Goal: Task Accomplishment & Management: Use online tool/utility

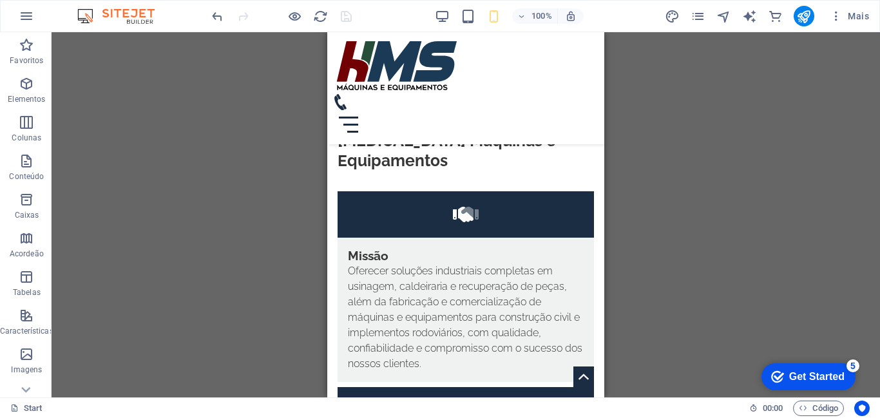
scroll to position [4051, 0]
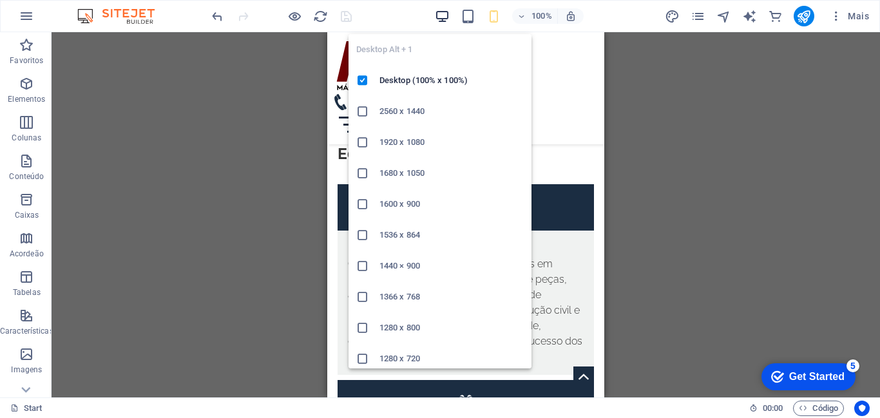
click at [435, 16] on icon "button" at bounding box center [442, 16] width 15 height 15
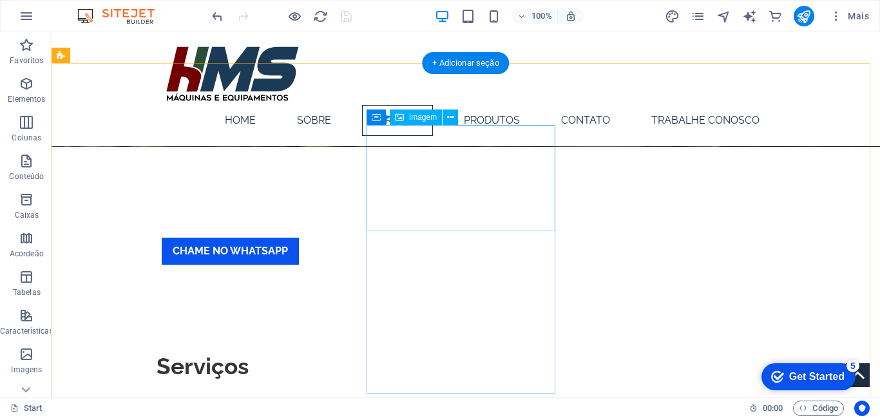
scroll to position [616, 0]
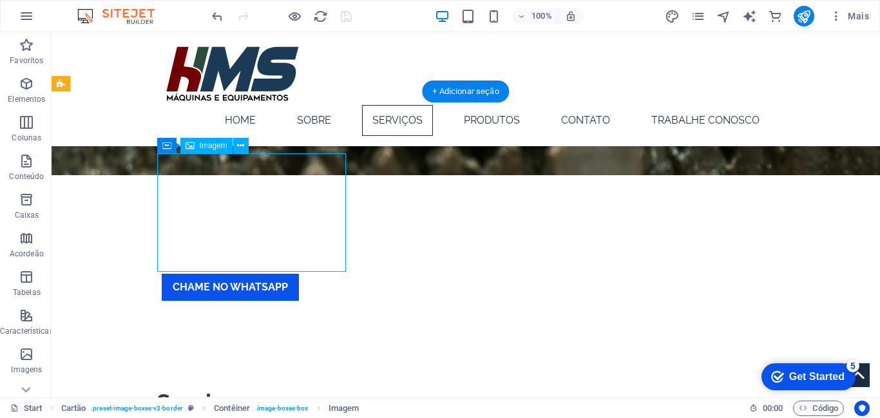
select select "%"
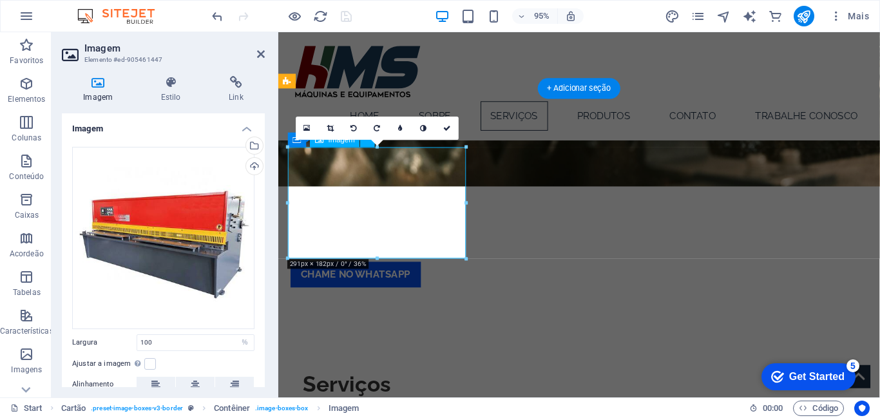
scroll to position [616, 0]
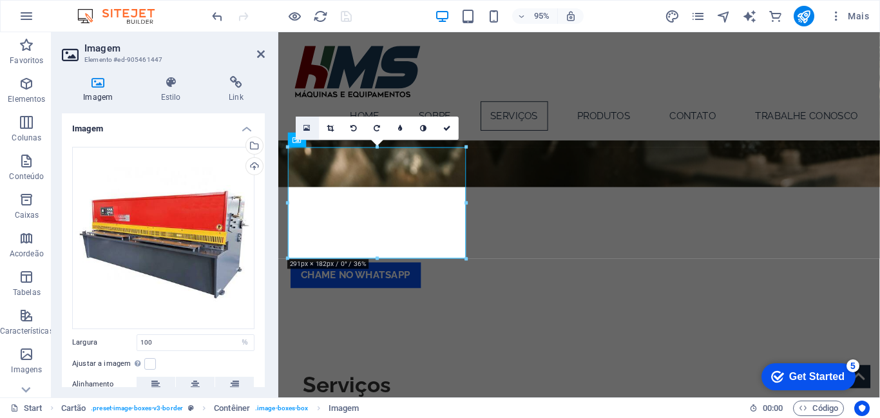
click at [306, 124] on icon at bounding box center [307, 128] width 7 height 8
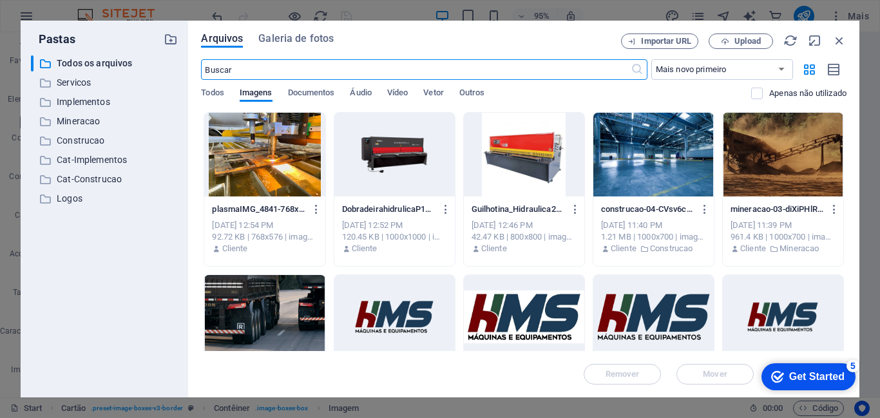
scroll to position [903, 0]
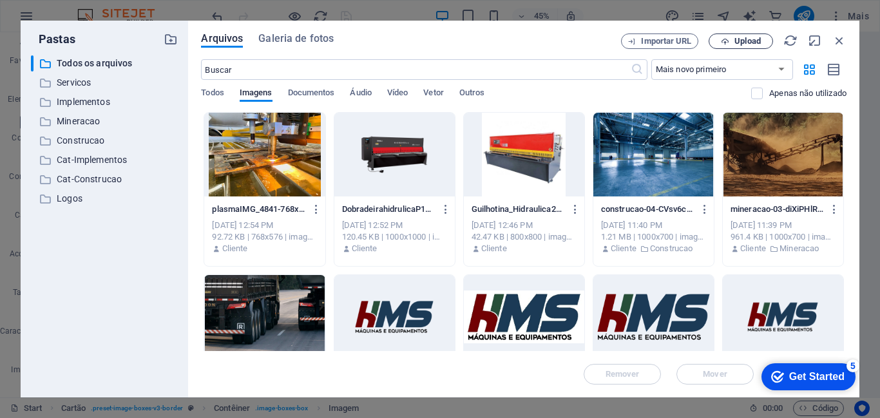
click at [743, 43] on span "Upload" at bounding box center [747, 41] width 26 height 8
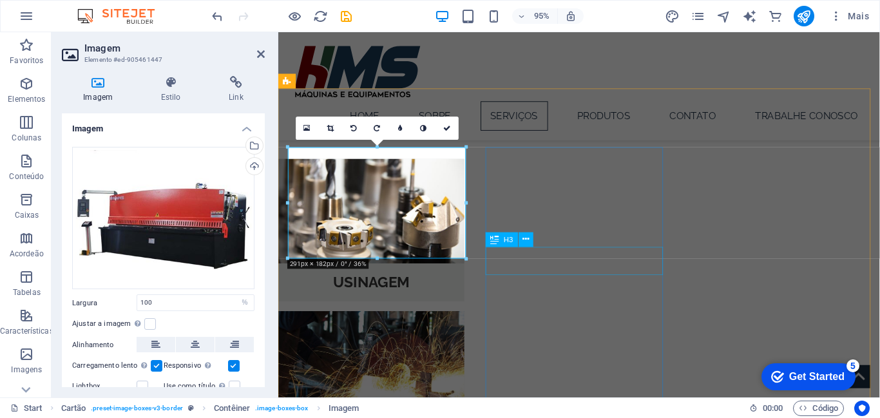
scroll to position [616, 0]
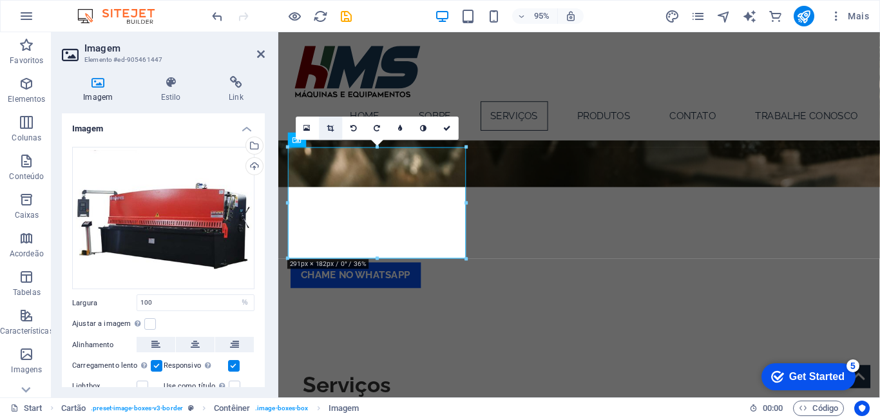
click at [327, 130] on icon at bounding box center [330, 127] width 7 height 7
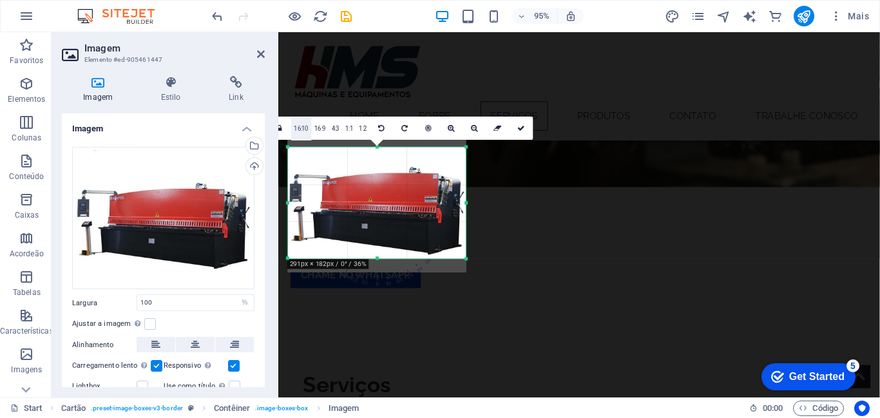
click at [301, 129] on link "16:10" at bounding box center [301, 128] width 21 height 23
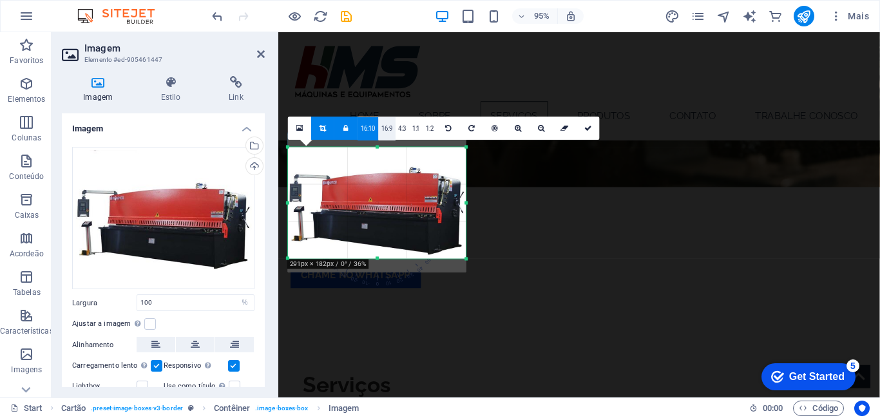
click at [389, 130] on link "16:9" at bounding box center [386, 128] width 17 height 23
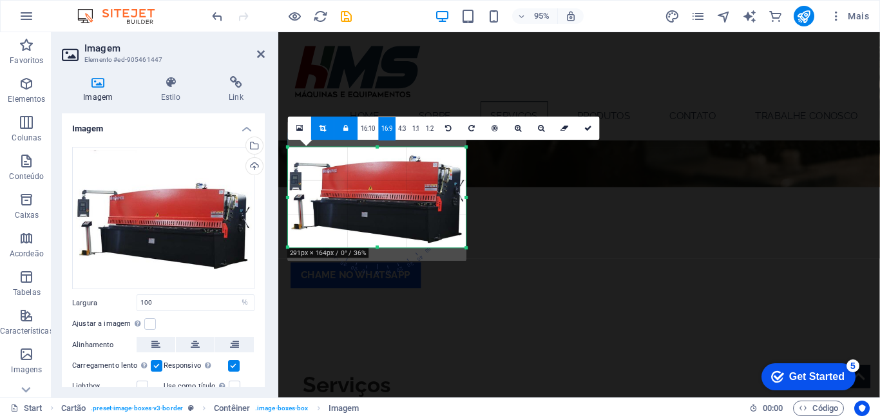
drag, startPoint x: 406, startPoint y: 201, endPoint x: 405, endPoint y: 188, distance: 12.9
click at [405, 188] on div at bounding box center [377, 191] width 178 height 138
click at [583, 135] on link at bounding box center [587, 128] width 23 height 23
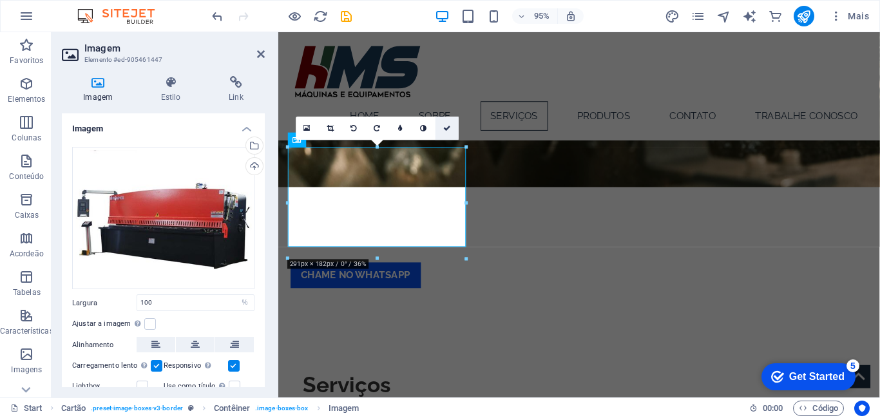
click at [449, 131] on link at bounding box center [446, 128] width 23 height 23
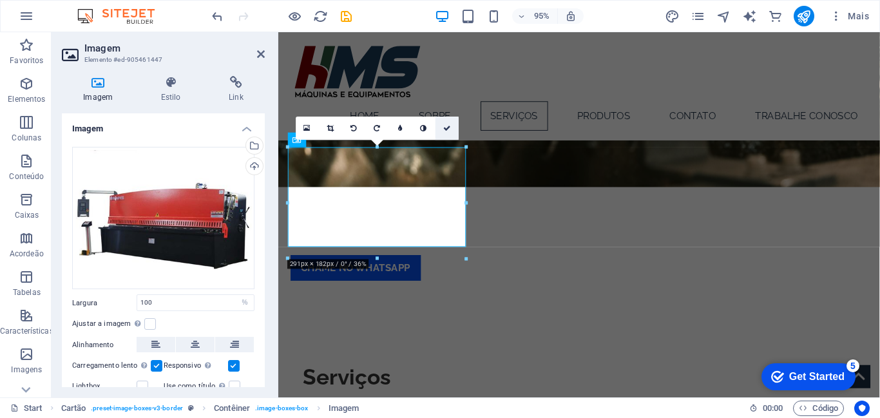
scroll to position [616, 0]
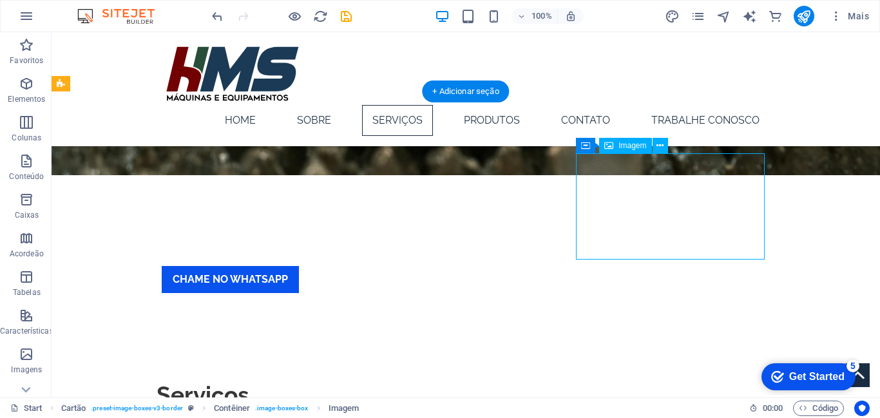
click at [657, 148] on icon at bounding box center [659, 146] width 7 height 14
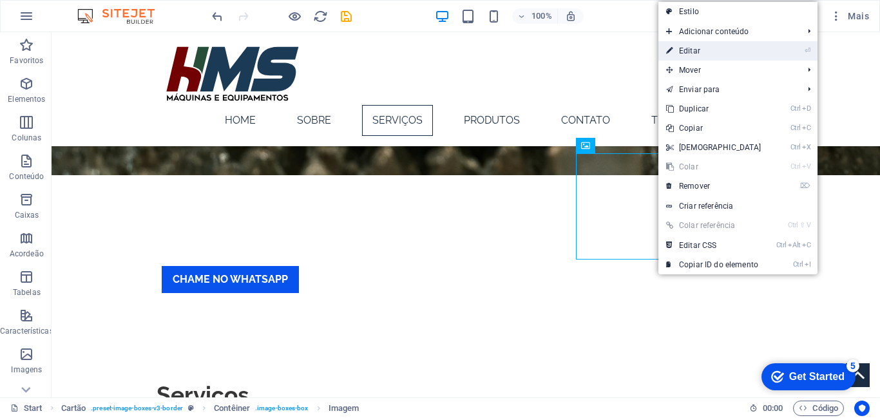
click at [706, 55] on link "⏎ Editar" at bounding box center [713, 50] width 111 height 19
select select "%"
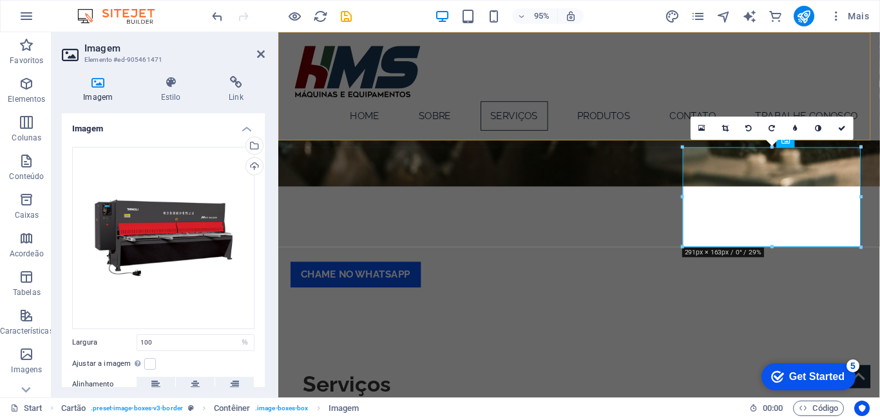
scroll to position [616, 0]
click at [724, 131] on icon at bounding box center [725, 127] width 7 height 7
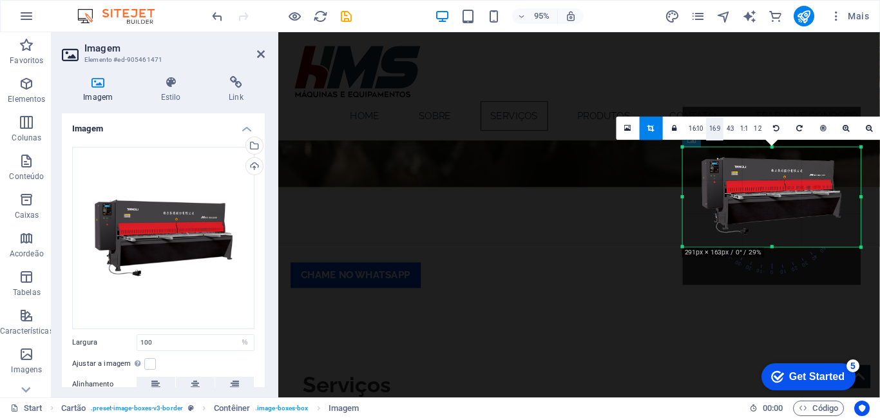
click at [715, 131] on link "16:9" at bounding box center [714, 128] width 17 height 23
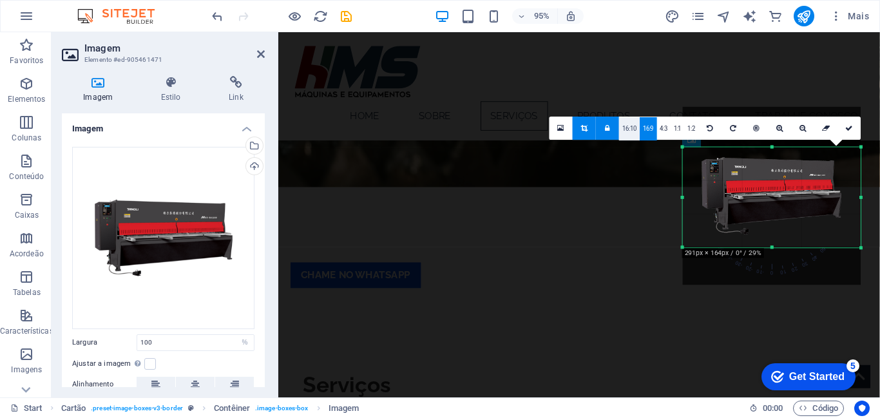
click at [634, 129] on link "16:10" at bounding box center [629, 128] width 21 height 23
click at [654, 126] on link "16:9" at bounding box center [647, 128] width 17 height 23
click at [851, 129] on icon at bounding box center [850, 127] width 8 height 7
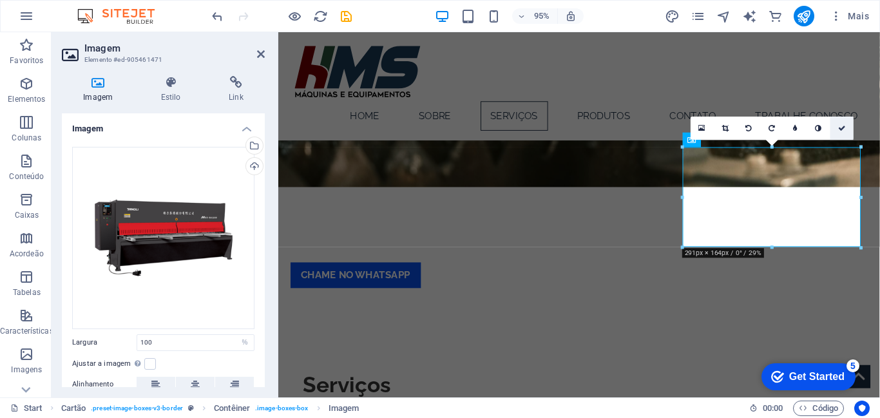
click at [842, 129] on icon at bounding box center [842, 127] width 8 height 7
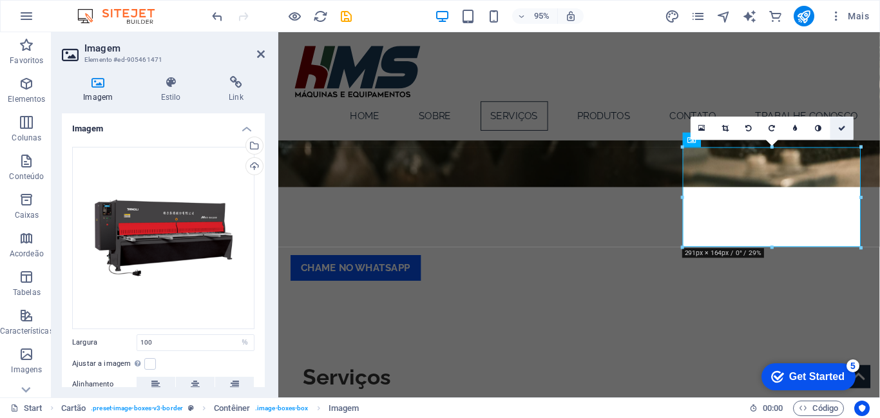
scroll to position [616, 0]
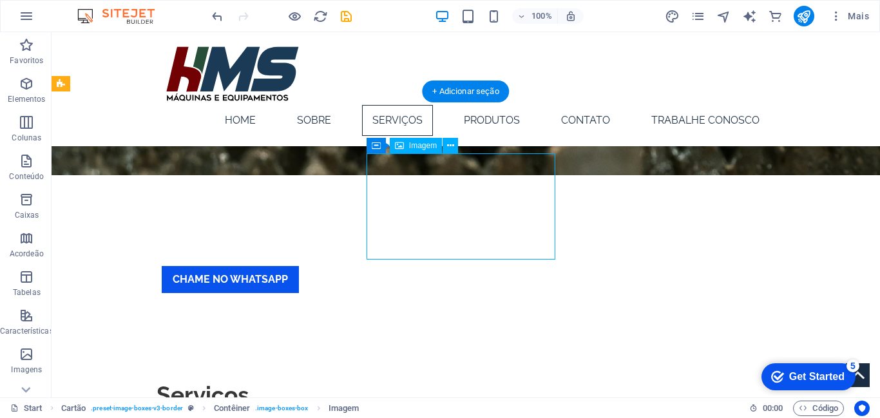
select select "%"
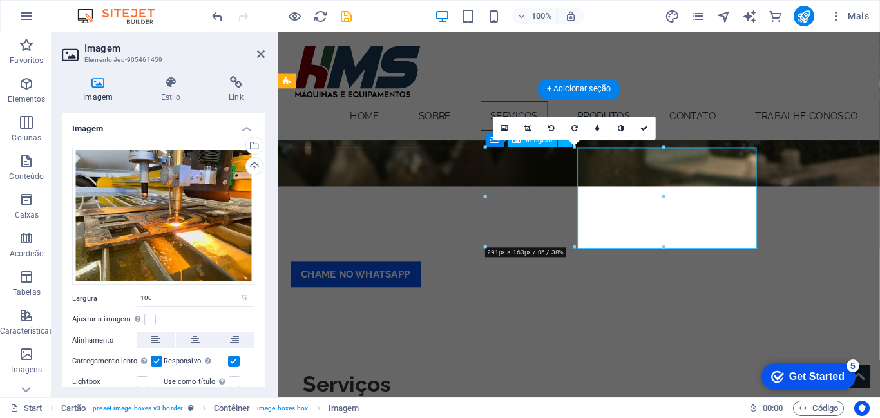
scroll to position [616, 0]
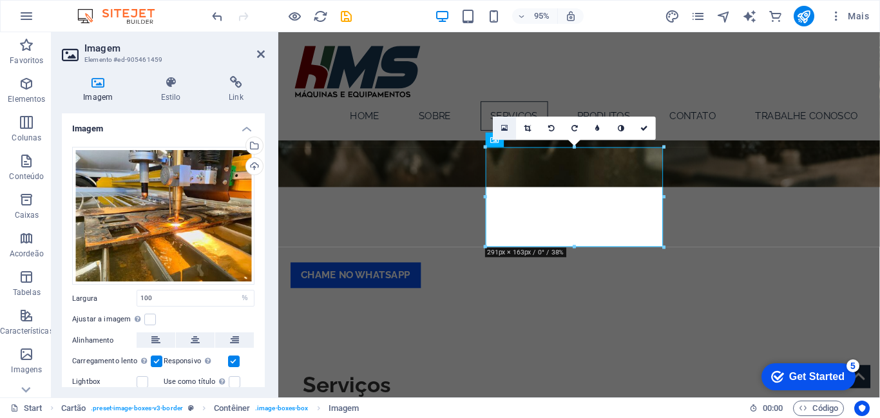
click at [505, 129] on icon at bounding box center [504, 128] width 7 height 8
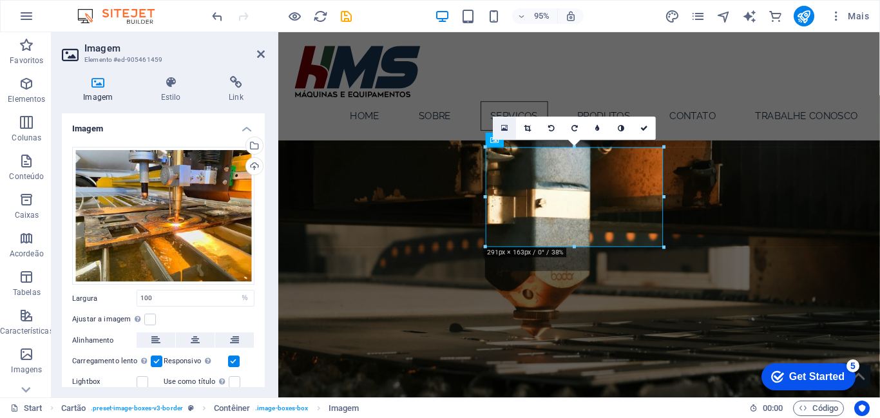
scroll to position [903, 0]
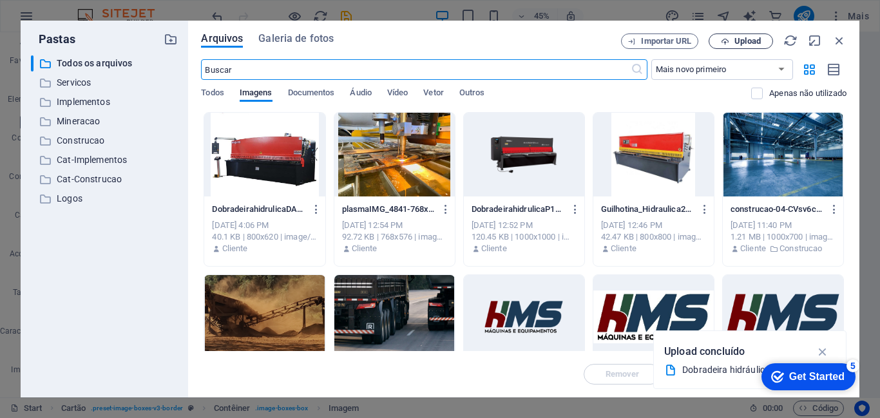
click at [748, 45] on span "Upload" at bounding box center [747, 41] width 26 height 8
